Goal: Find specific page/section: Find specific page/section

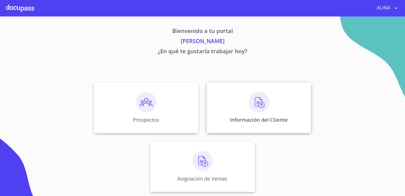
click at [219, 120] on div "Información del Cliente" at bounding box center [258, 107] width 104 height 51
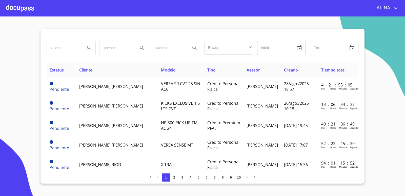
click at [60, 50] on input "search" at bounding box center [64, 48] width 34 height 14
type input "ILDETH"
click at [91, 50] on icon "Search" at bounding box center [89, 48] width 6 height 6
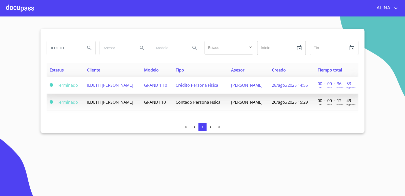
click at [121, 86] on span "ILDETH [PERSON_NAME]" at bounding box center [110, 85] width 46 height 6
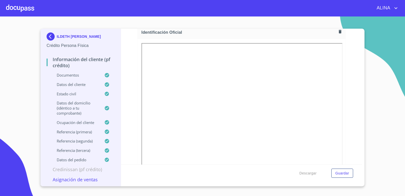
click at [21, 7] on div at bounding box center [20, 8] width 28 height 16
